Goal: Check status: Check status

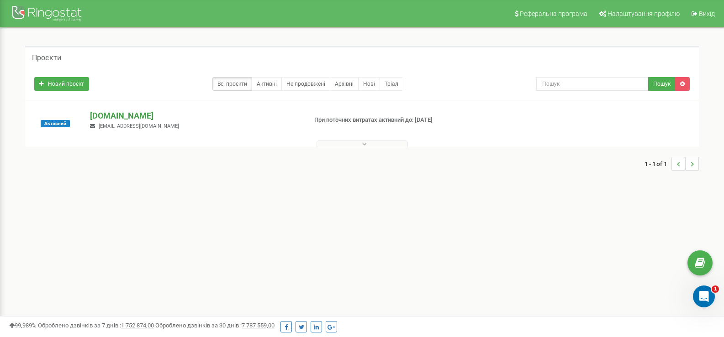
click at [167, 121] on p "[DOMAIN_NAME]" at bounding box center [194, 116] width 209 height 12
click at [167, 119] on p "[DOMAIN_NAME]" at bounding box center [194, 116] width 209 height 12
click at [167, 116] on p "[DOMAIN_NAME]" at bounding box center [194, 116] width 209 height 12
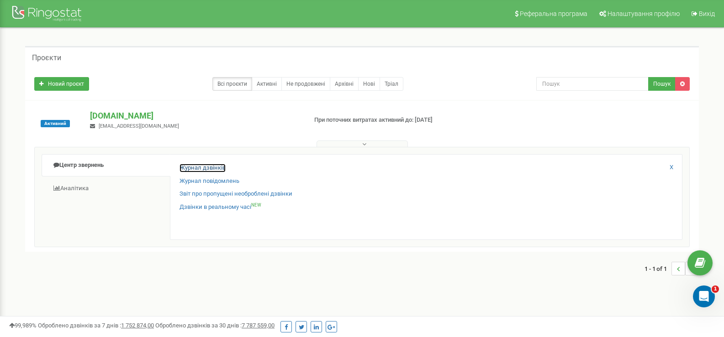
click at [221, 168] on link "Журнал дзвінків" at bounding box center [202, 168] width 46 height 9
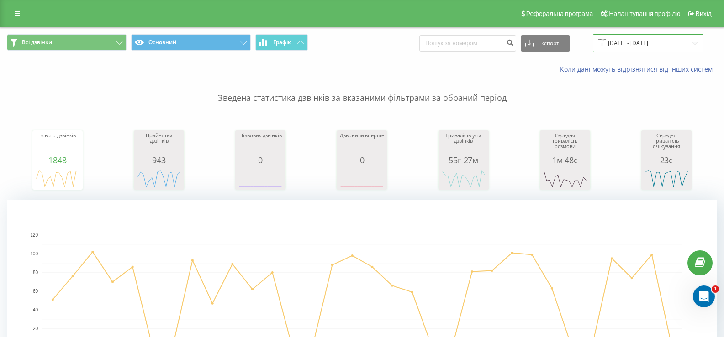
click at [634, 48] on input "[DATE] - [DATE]" at bounding box center [648, 43] width 110 height 18
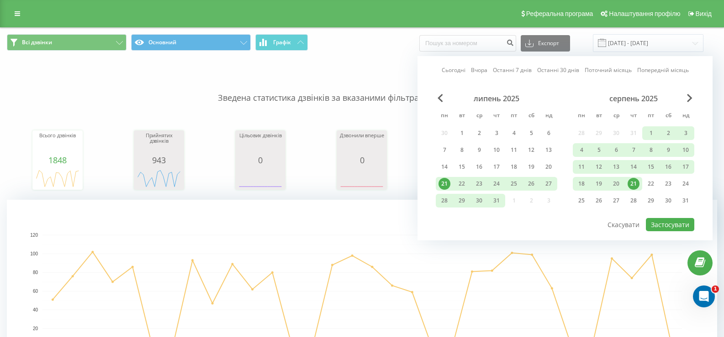
click at [637, 184] on div "21" at bounding box center [633, 184] width 12 height 12
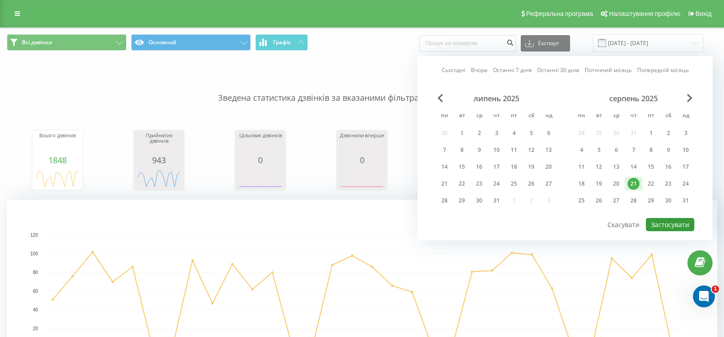
click at [681, 228] on button "Застосувати" at bounding box center [670, 224] width 48 height 13
type input "[DATE] - [DATE]"
